Goal: Transaction & Acquisition: Purchase product/service

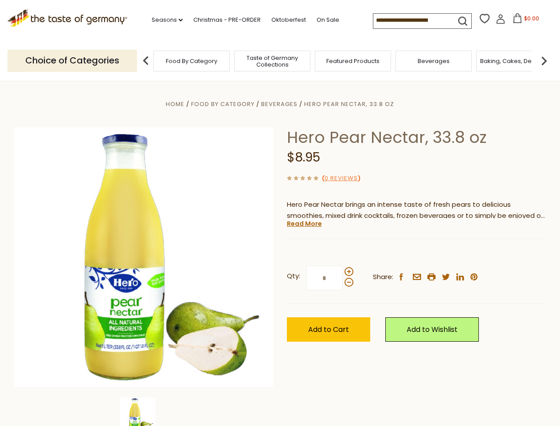
click at [280, 213] on div "Home Food By Category [GEOGRAPHIC_DATA] Hero Pear Nectar, 33.8 oz Hero Pear Nec…" at bounding box center [280, 268] width 545 height 341
click at [164, 20] on link "Seasons dropdown_arrow" at bounding box center [167, 20] width 31 height 10
click at [524, 21] on span "$0.00" at bounding box center [531, 19] width 15 height 8
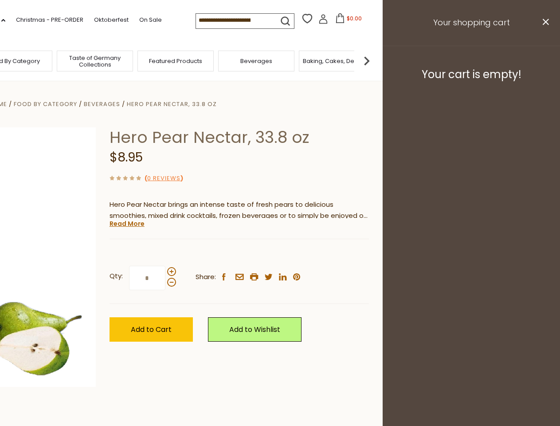
click at [75, 60] on div "All Seasons Recipes Game Day [DATE] [DATE] [DATE][PERSON_NAME] [DATE] Springfes…" at bounding box center [24, 208] width 101 height 376
click at [544, 60] on footer "Your cart is empty!" at bounding box center [471, 74] width 177 height 57
click at [280, 253] on div "Qty: * Share: facebook email printer twitter linkedin pinterest" at bounding box center [238, 277] width 259 height 51
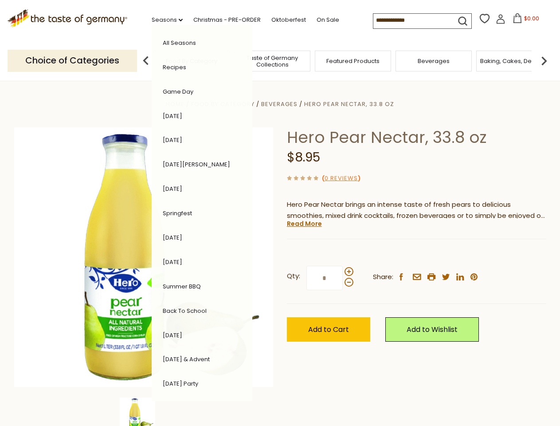
click at [144, 411] on div "Home Food By Category [GEOGRAPHIC_DATA] Hero Pear Nectar, 33.8 oz Hero Pear Nec…" at bounding box center [280, 268] width 545 height 341
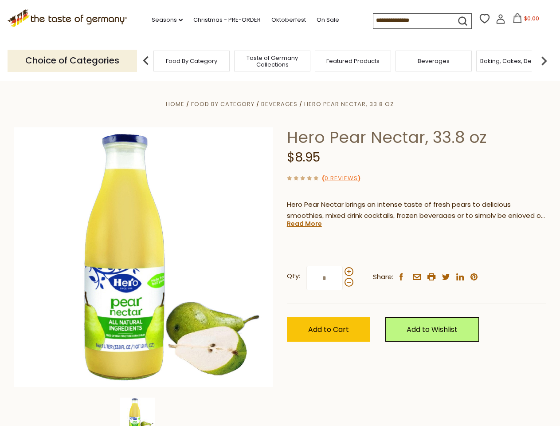
click at [144, 411] on img at bounding box center [137, 414] width 35 height 35
click at [304, 223] on link "Read More" at bounding box center [304, 223] width 35 height 9
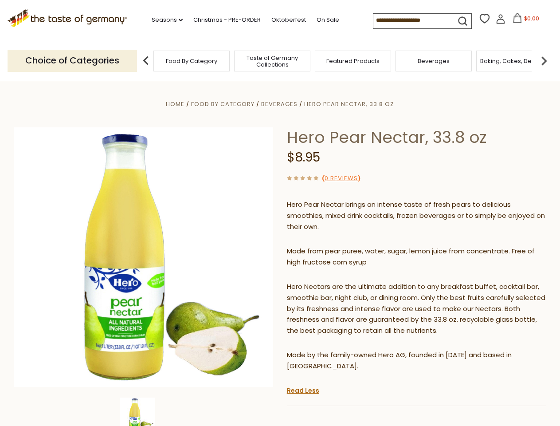
click at [348, 281] on p "Hero Nectars are the ultimate addition to any breakfast buffet, cocktail bar, s…" at bounding box center [416, 308] width 259 height 55
